Goal: Complete application form

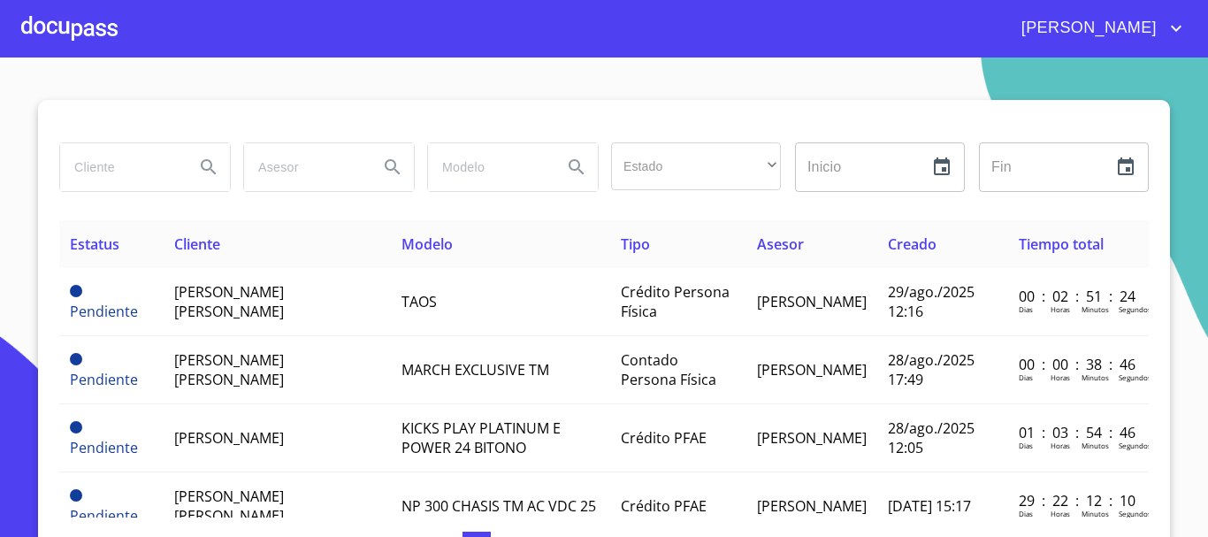
click at [119, 164] on input "search" at bounding box center [120, 167] width 120 height 48
type input "[PERSON_NAME]"
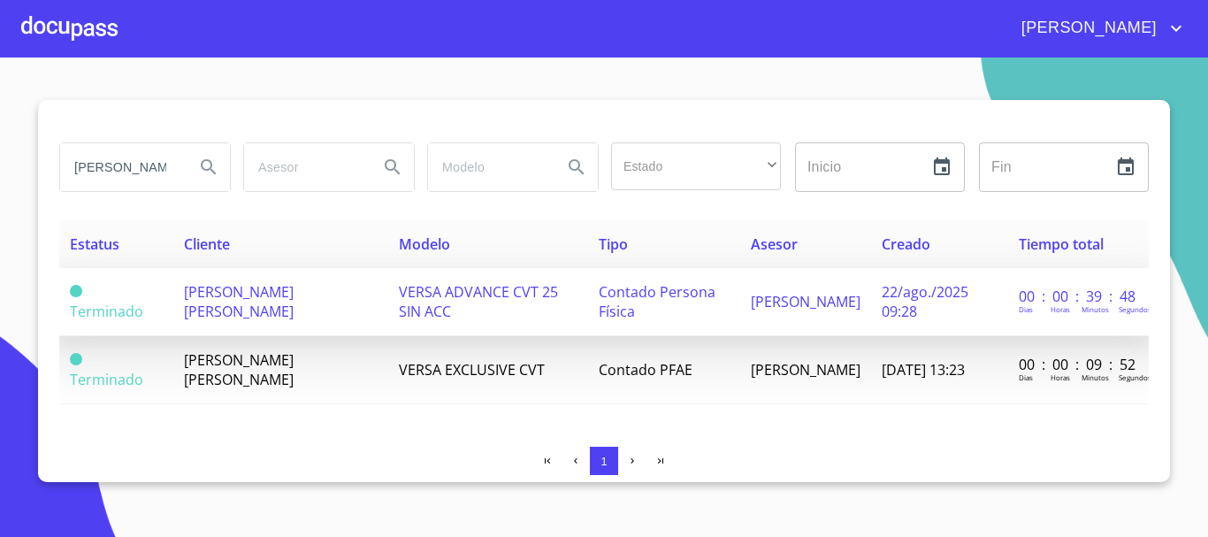
click at [218, 297] on span "[PERSON_NAME] [PERSON_NAME]" at bounding box center [239, 301] width 110 height 39
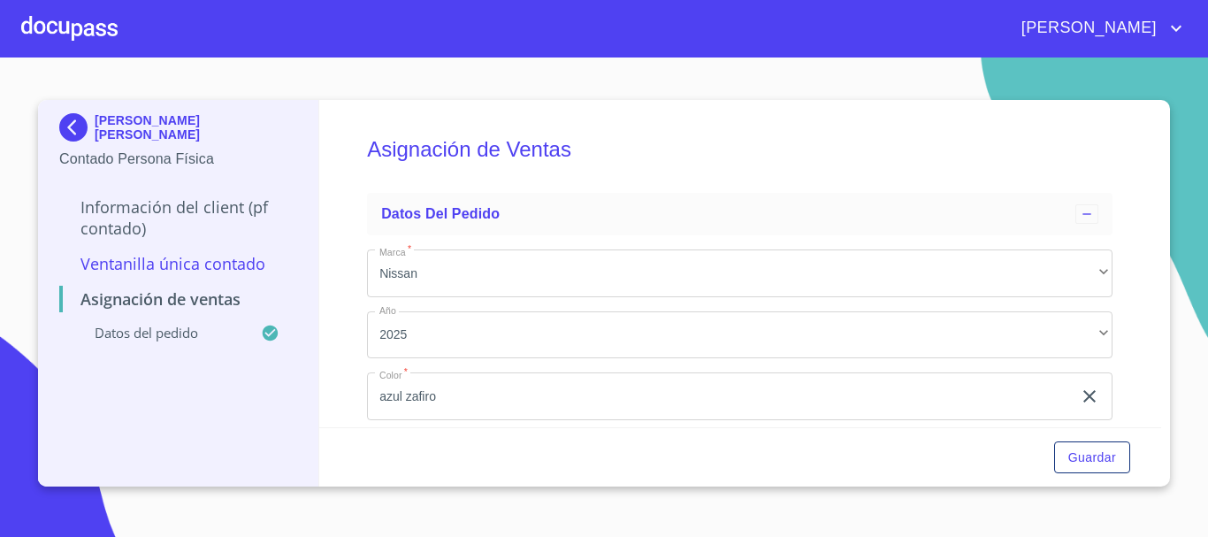
click at [165, 215] on p "Información del Client (PF contado)" at bounding box center [178, 217] width 238 height 42
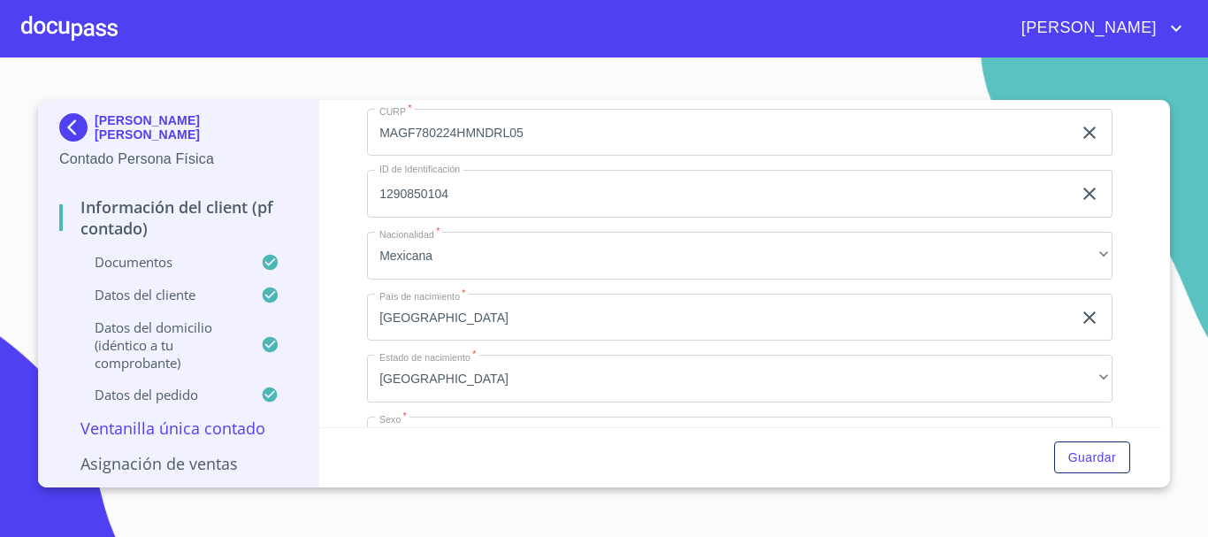
scroll to position [3625, 0]
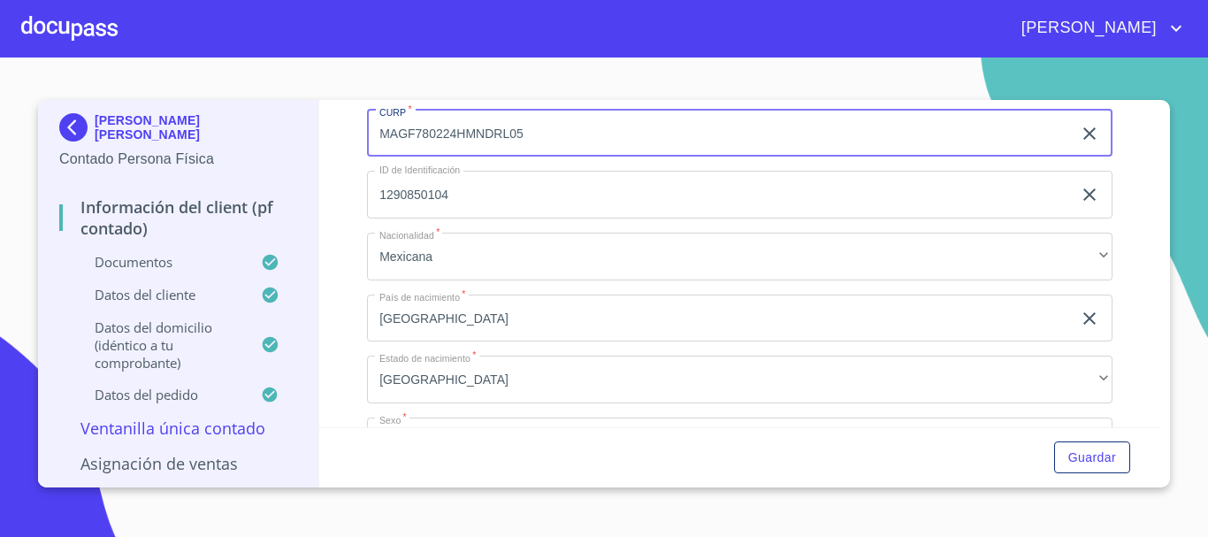
click at [457, 155] on input "MAGF780224HMNDRL05" at bounding box center [719, 134] width 705 height 48
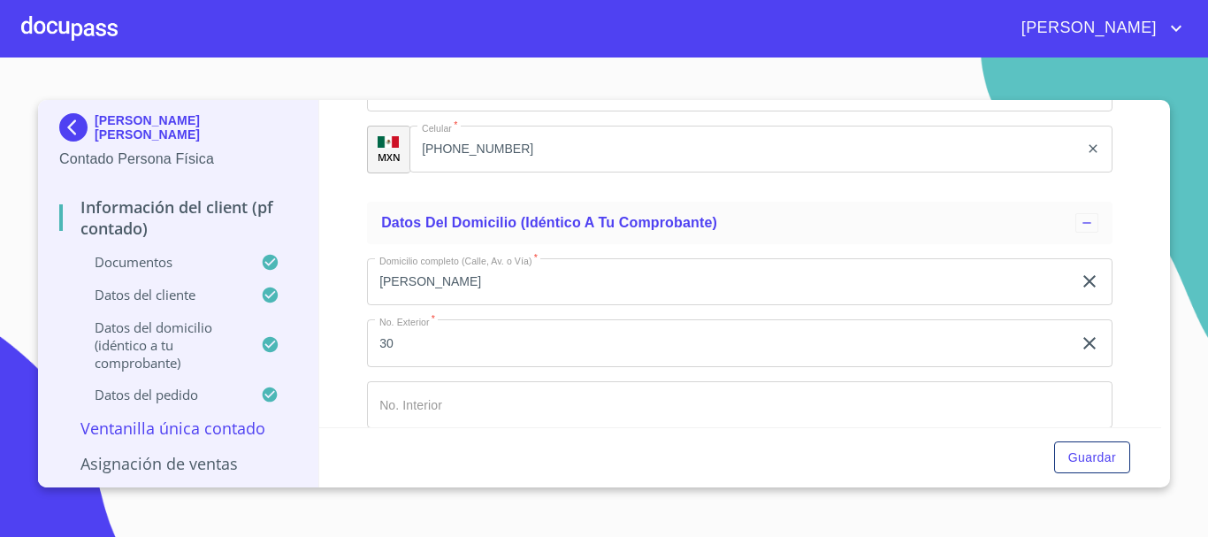
scroll to position [4244, 0]
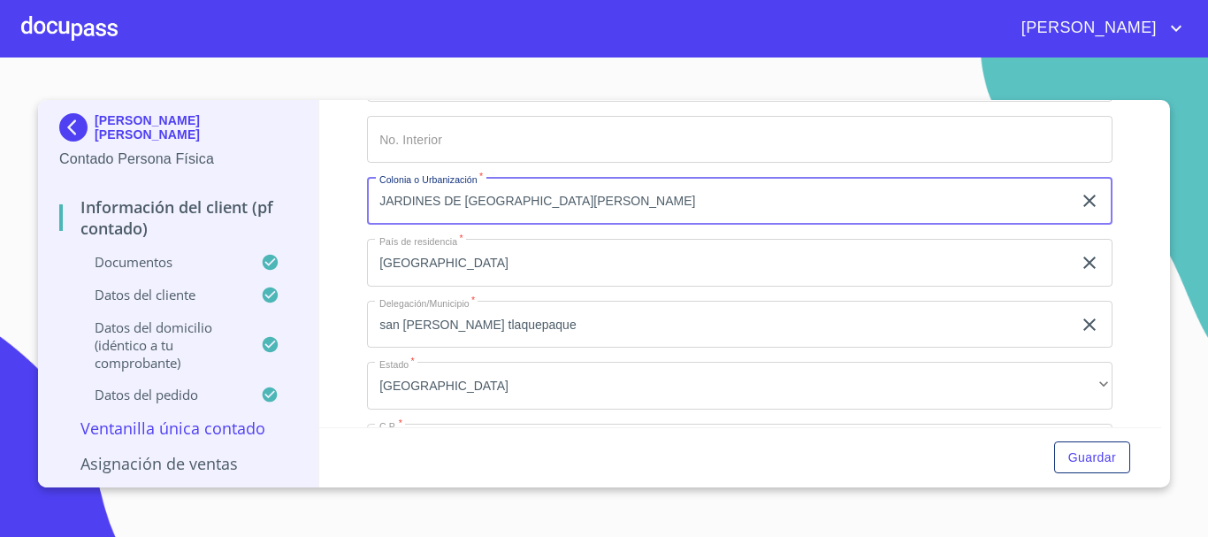
click at [482, 222] on input "JARDINES DE [GEOGRAPHIC_DATA][PERSON_NAME]" at bounding box center [719, 201] width 705 height 48
drag, startPoint x: 604, startPoint y: 230, endPoint x: 303, endPoint y: 246, distance: 301.1
click at [303, 246] on div "[PERSON_NAME] [PERSON_NAME] Contado Persona Física Información del Client (PF c…" at bounding box center [599, 293] width 1123 height 387
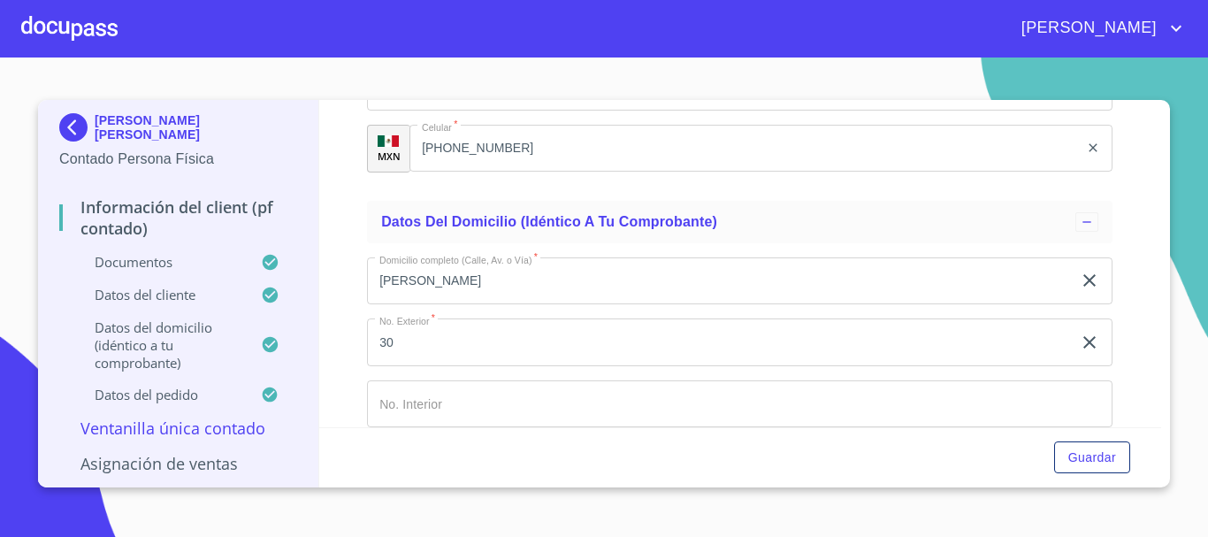
scroll to position [3979, 0]
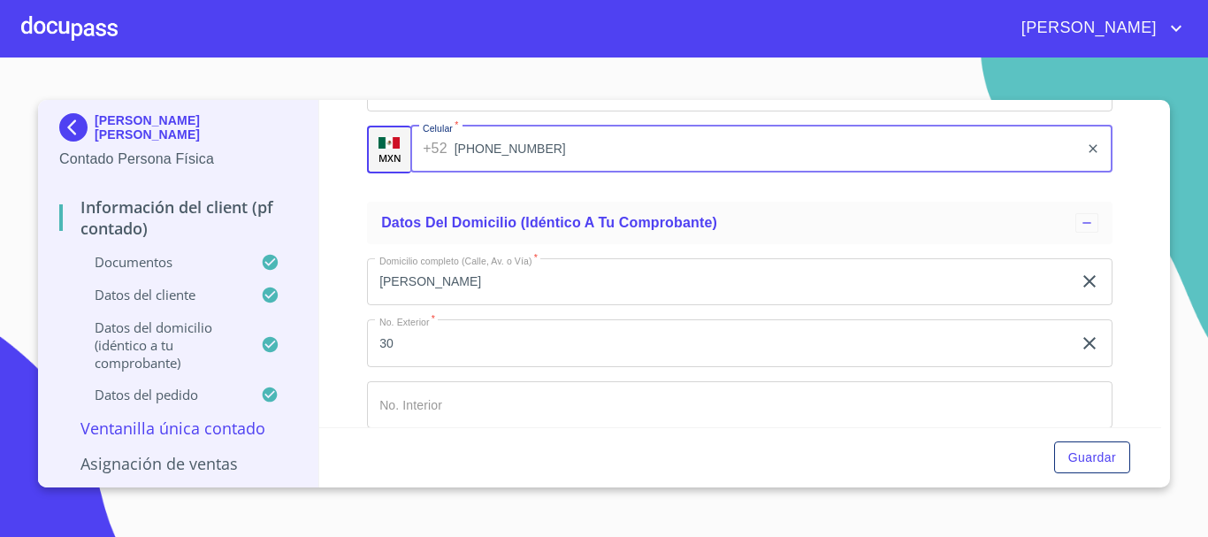
click at [478, 167] on input "[PHONE_NUMBER]" at bounding box center [767, 150] width 625 height 48
click at [480, 166] on input "[PHONE_NUMBER]" at bounding box center [767, 150] width 625 height 48
click at [586, 173] on input "[PHONE_NUMBER]" at bounding box center [767, 150] width 625 height 48
drag, startPoint x: 656, startPoint y: 178, endPoint x: 440, endPoint y: 194, distance: 216.3
click at [440, 173] on div "[PHONE_NUMBER] ​" at bounding box center [761, 150] width 702 height 48
